Goal: Register for event/course

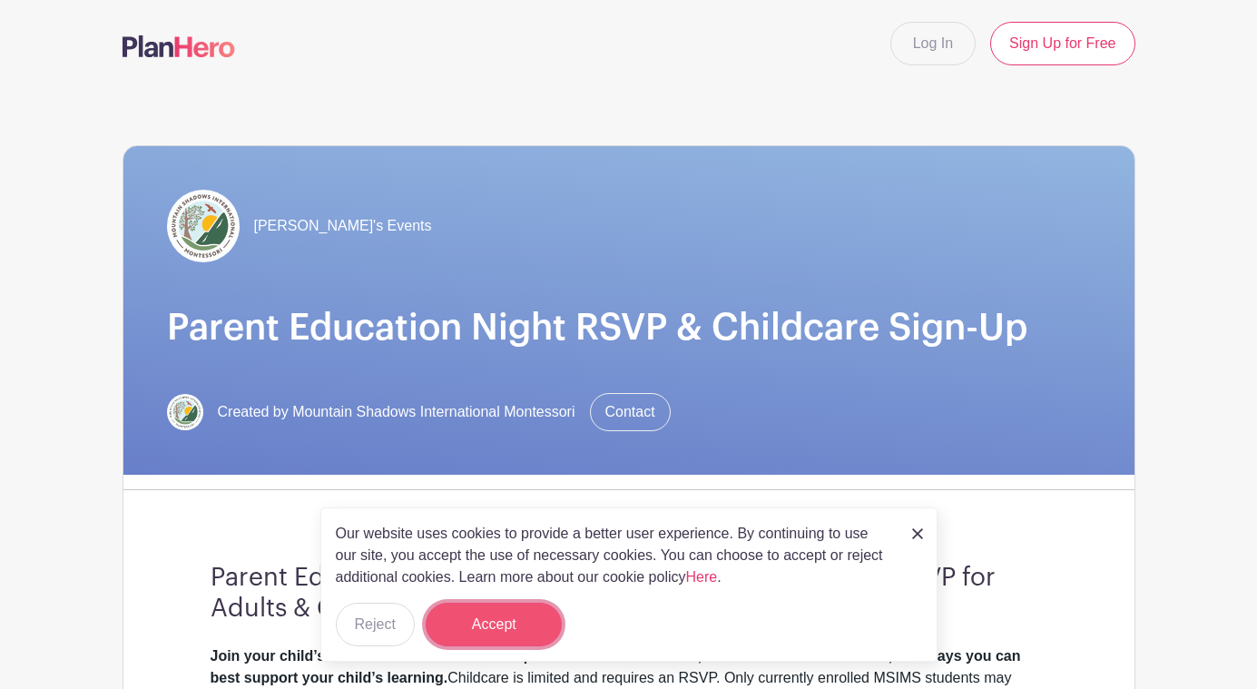
click at [522, 623] on button "Accept" at bounding box center [494, 625] width 136 height 44
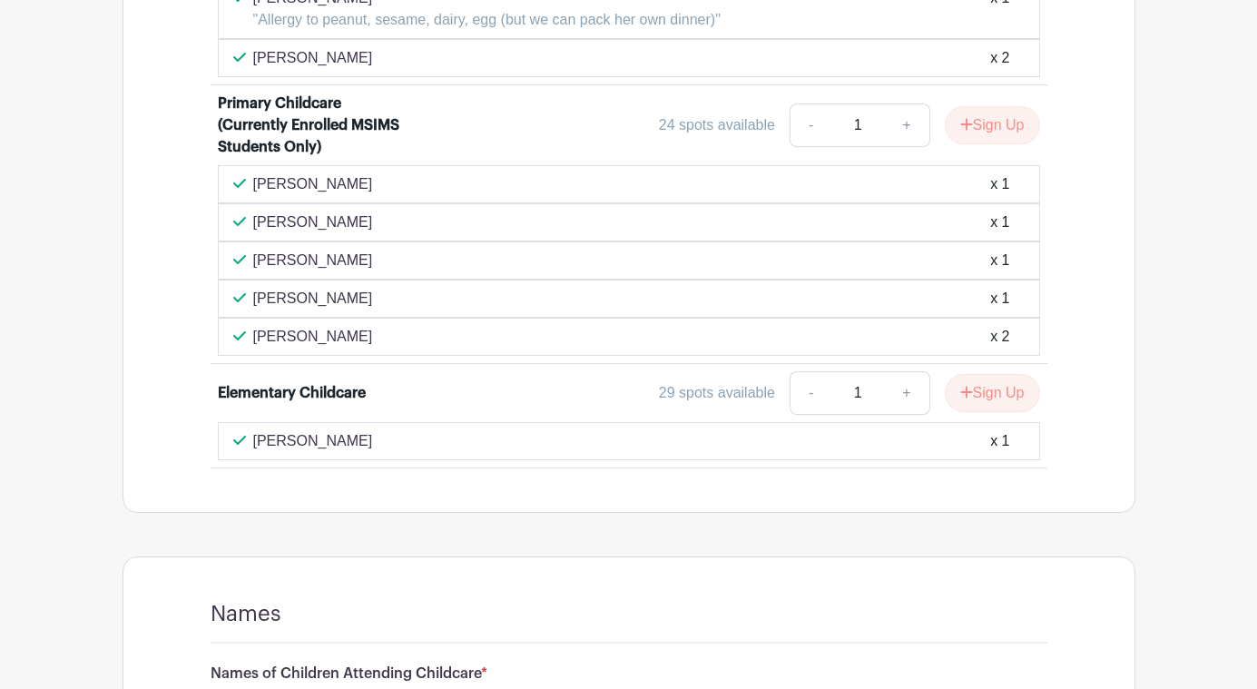
scroll to position [2115, 0]
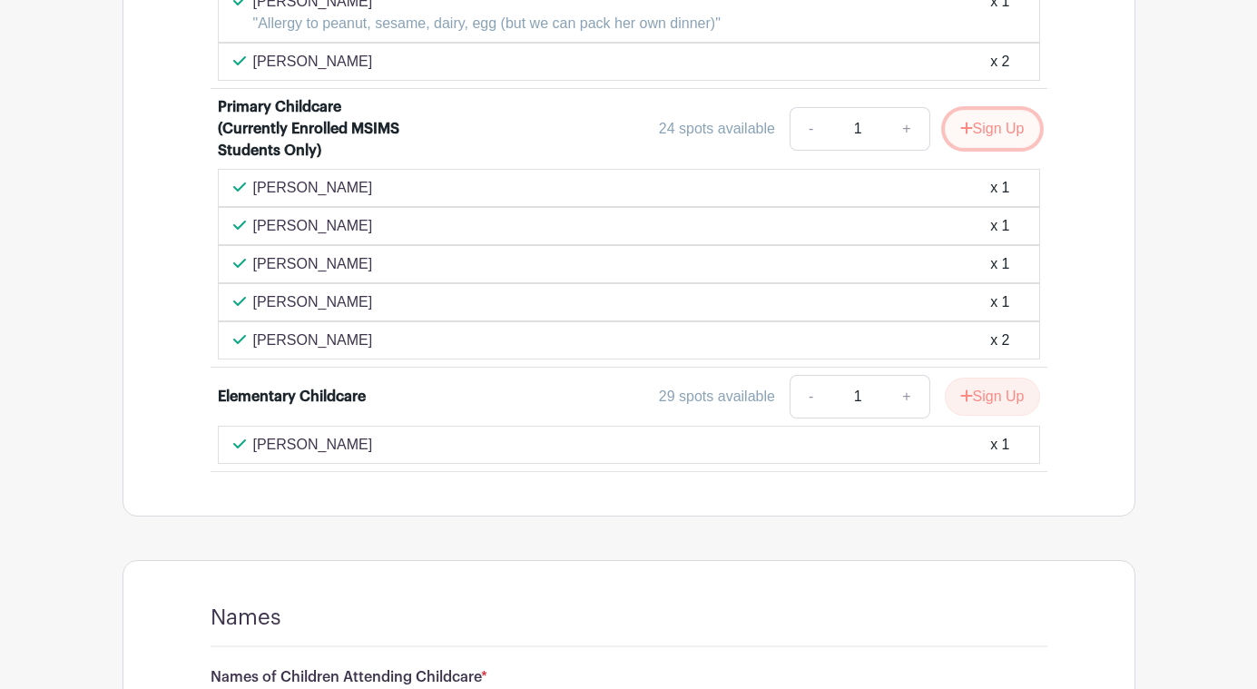
click at [983, 136] on button "Sign Up" at bounding box center [992, 129] width 95 height 38
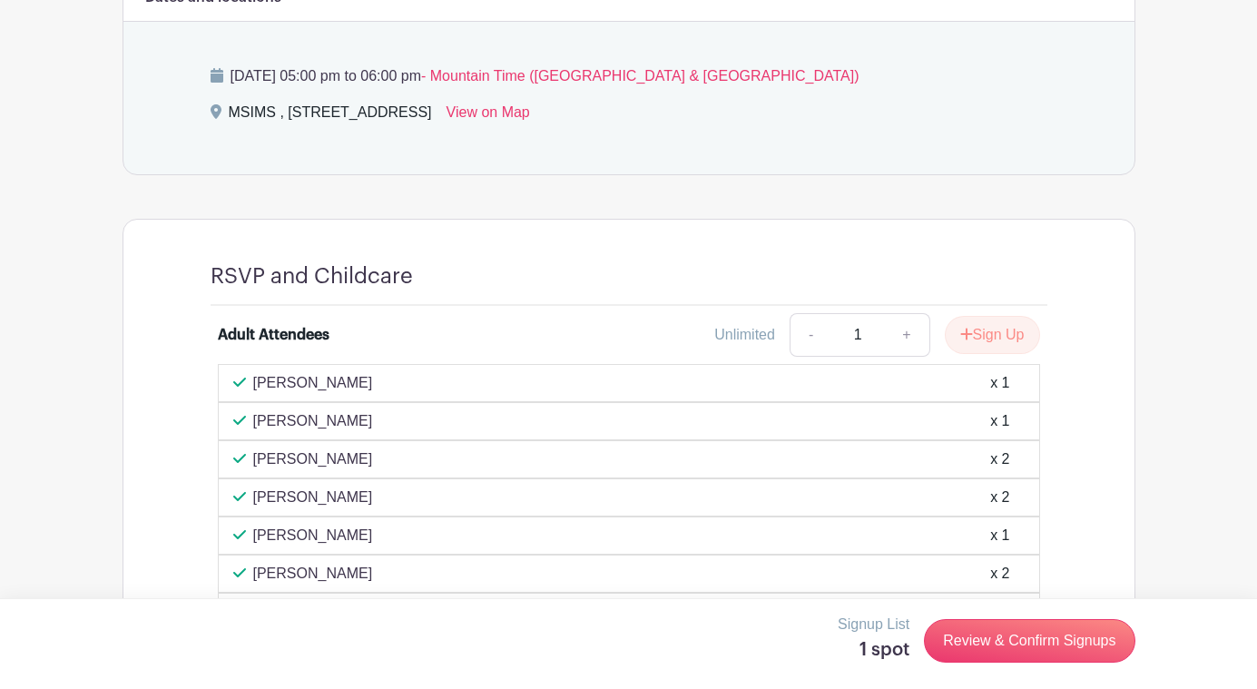
scroll to position [897, 0]
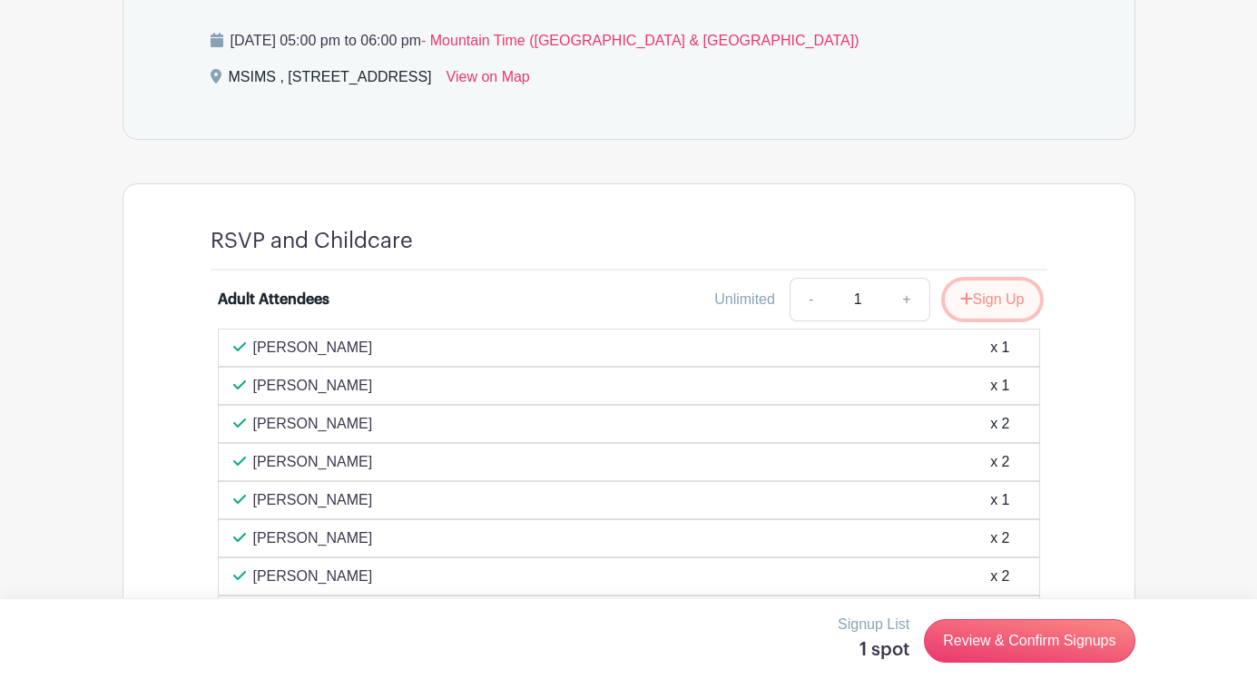
click at [968, 300] on button "Sign Up" at bounding box center [992, 299] width 95 height 38
drag, startPoint x: 960, startPoint y: 301, endPoint x: 604, endPoint y: 271, distance: 357.0
click at [960, 301] on link "+" at bounding box center [965, 300] width 45 height 44
type input "2"
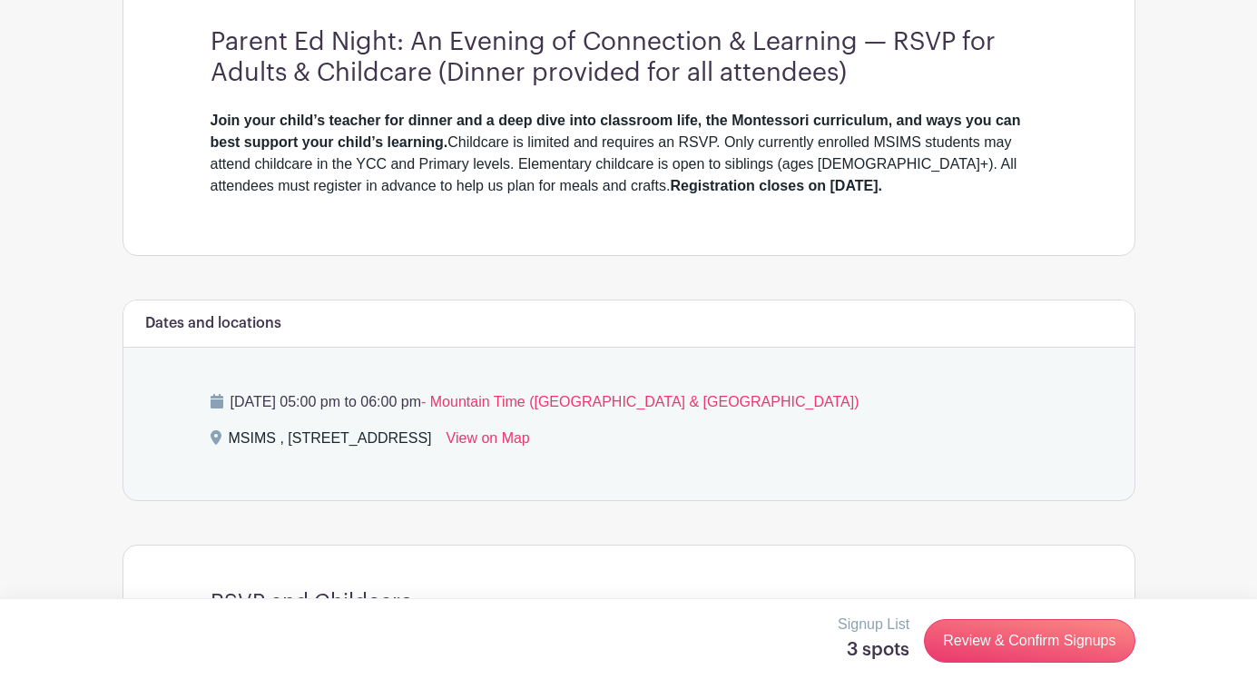
scroll to position [534, 0]
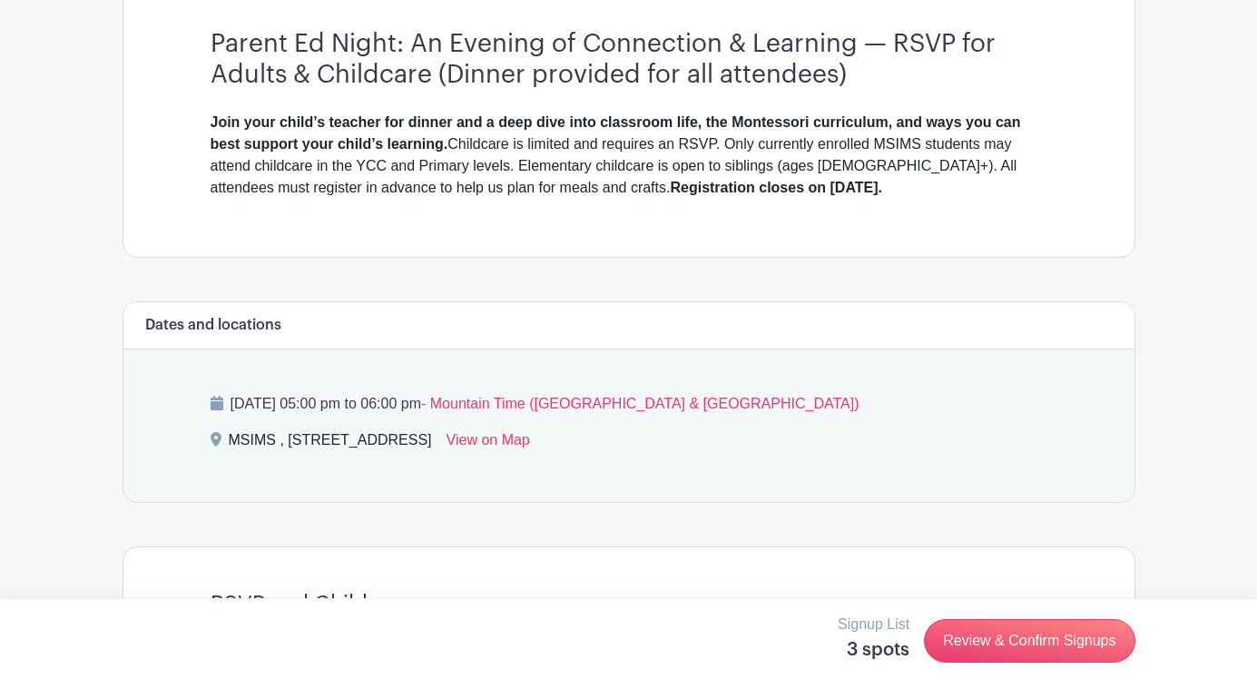
drag, startPoint x: 211, startPoint y: 121, endPoint x: 811, endPoint y: 184, distance: 604.2
click at [811, 184] on div "Join your child’s teacher for dinner and a deep dive into classroom life, the M…" at bounding box center [629, 155] width 837 height 87
click at [822, 184] on div "Join your child’s teacher for dinner and a deep dive into classroom life, the M…" at bounding box center [629, 155] width 837 height 87
drag, startPoint x: 841, startPoint y: 188, endPoint x: 172, endPoint y: 115, distance: 672.8
click at [189, 112] on div "Parent Ed Night: An Evening of Connection & Learning — RSVP for Adults & Childc…" at bounding box center [629, 114] width 924 height 286
